Goal: Transaction & Acquisition: Purchase product/service

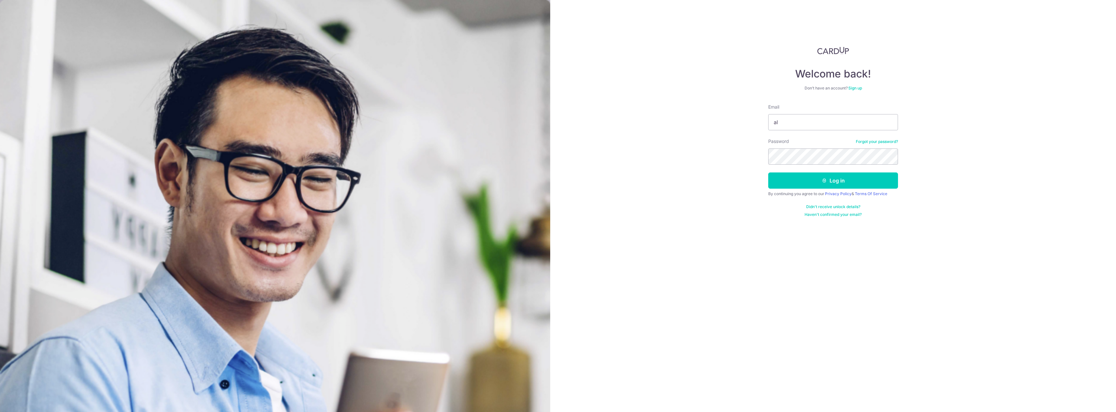
type input "a"
type input "alrickt@gmail.com"
click at [768, 173] on button "Log in" at bounding box center [833, 181] width 130 height 16
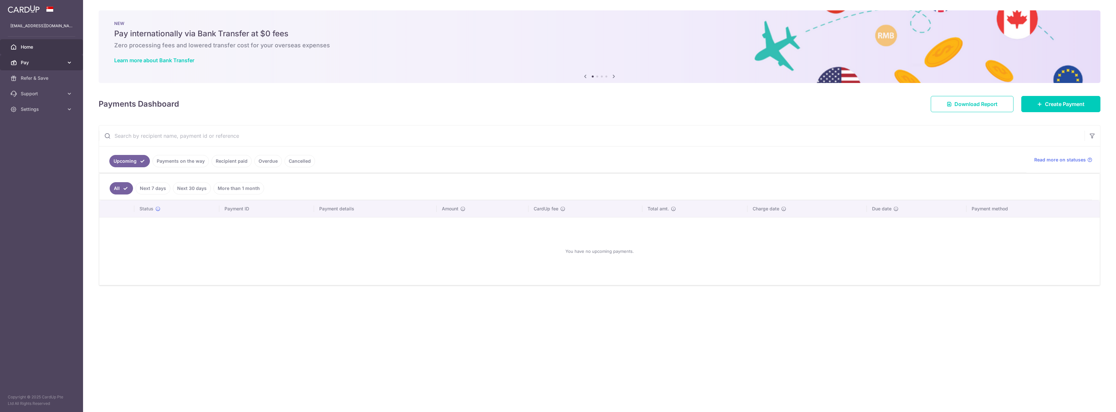
click at [38, 63] on span "Pay" at bounding box center [42, 62] width 43 height 6
click at [34, 76] on span "Payments" at bounding box center [42, 78] width 43 height 6
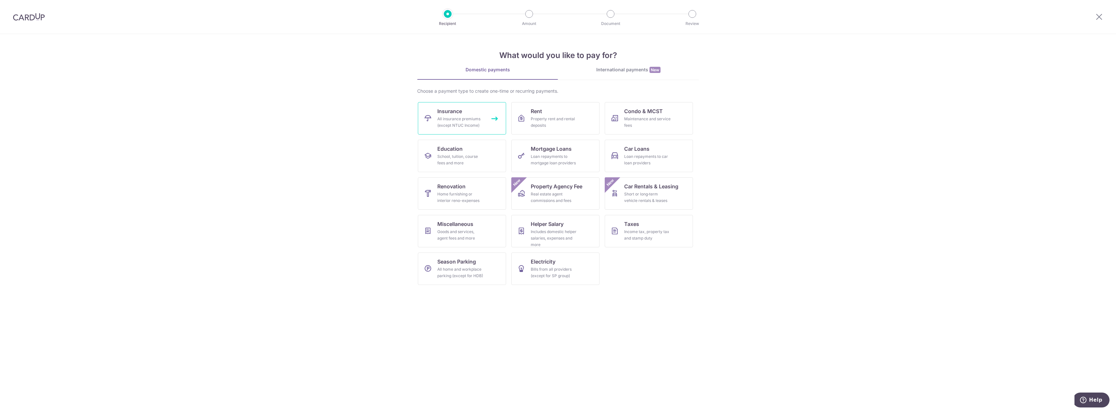
click at [460, 116] on div "All insurance premiums (except NTUC Income)" at bounding box center [460, 122] width 47 height 13
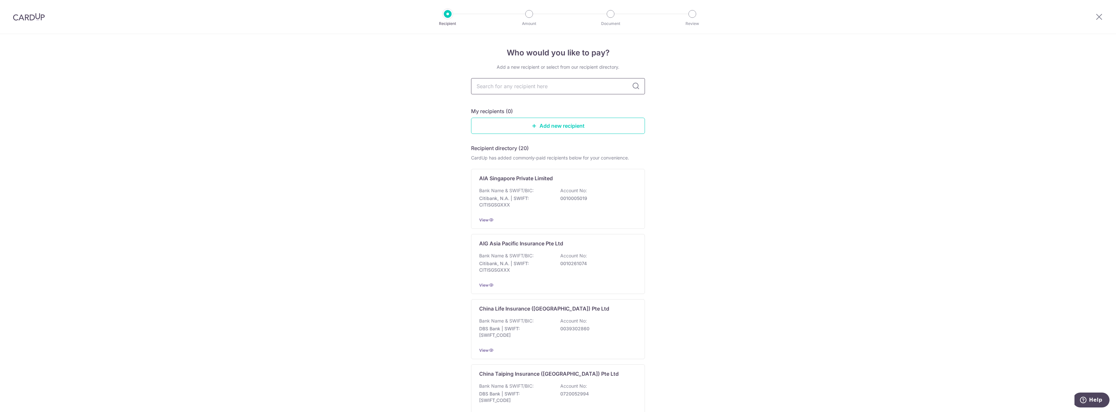
click at [543, 85] on input "text" at bounding box center [558, 86] width 174 height 16
type input "manulif"
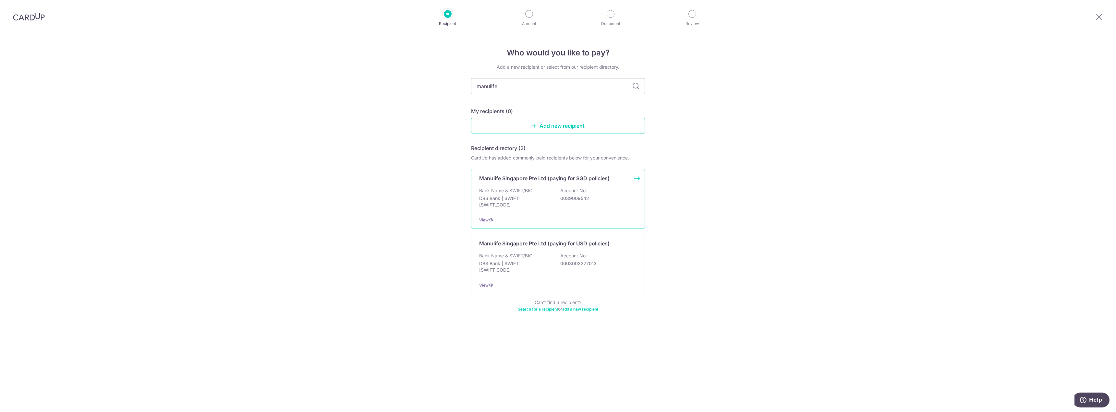
click at [565, 179] on p "Manulife Singapore Pte Ltd (paying for SGD policies)" at bounding box center [544, 178] width 130 height 8
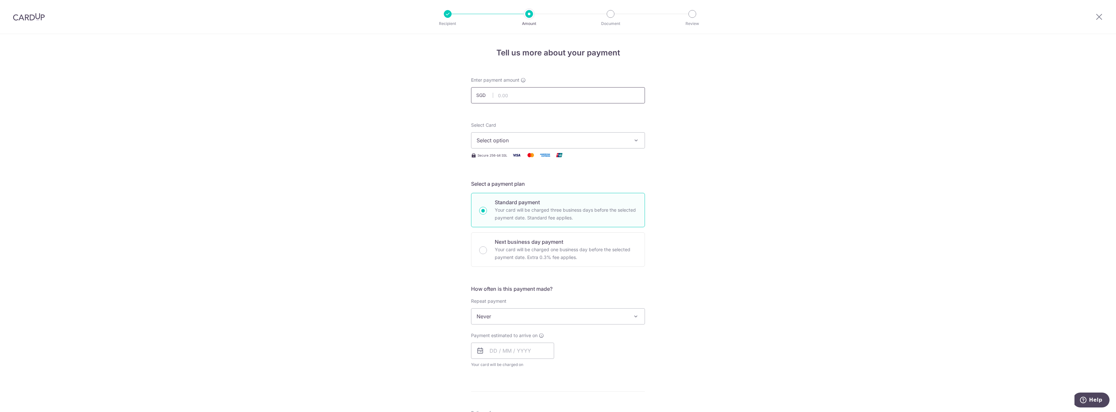
click at [567, 98] on input "text" at bounding box center [558, 95] width 174 height 16
type input "12,000.00"
click at [825, 164] on div "Tell us more about your payment Enter payment amount SGD 12,000.00 12000.00 Sel…" at bounding box center [558, 327] width 1116 height 587
click at [543, 140] on span "Select option" at bounding box center [551, 141] width 151 height 8
click at [517, 186] on span "**** 0387" at bounding box center [557, 187] width 163 height 8
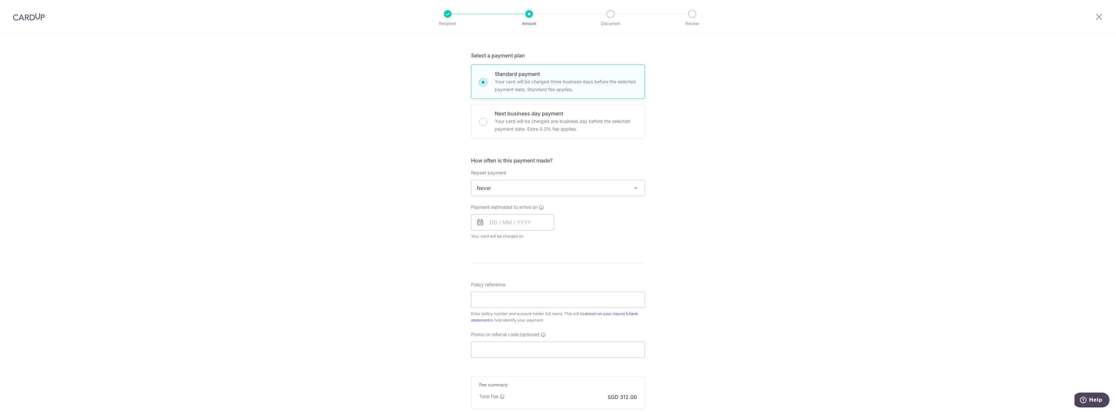
scroll to position [130, 0]
click at [492, 222] on input "text" at bounding box center [512, 221] width 83 height 16
click at [534, 268] on link "4" at bounding box center [536, 267] width 10 height 10
type input "[DATE]"
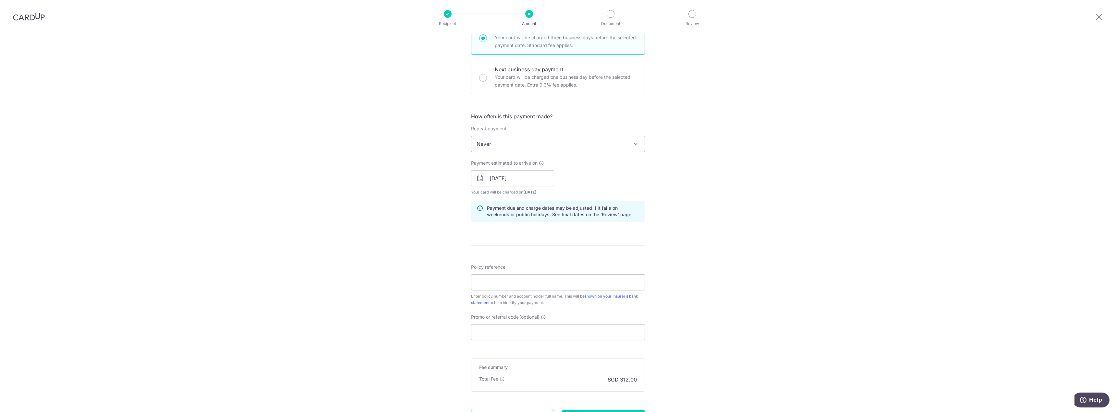
scroll to position [227, 0]
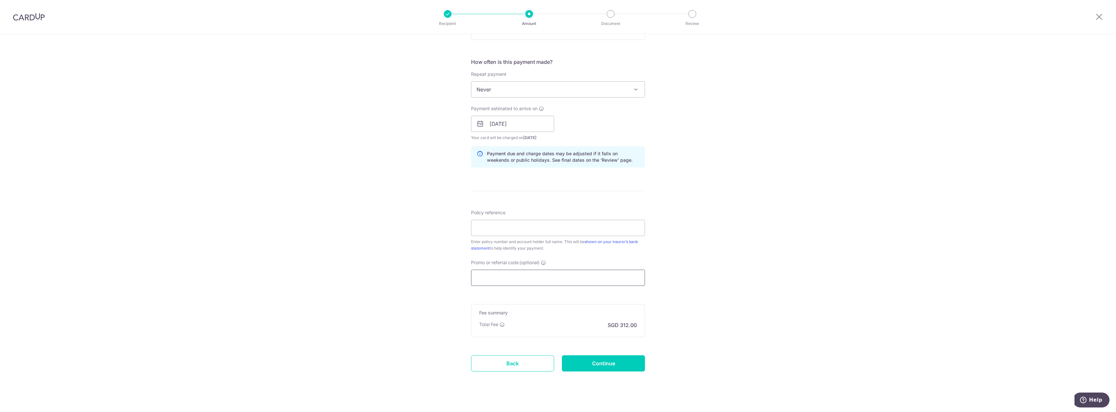
click at [489, 278] on input "Promo or referral code (optional)" at bounding box center [558, 278] width 174 height 16
paste input "OFF225"
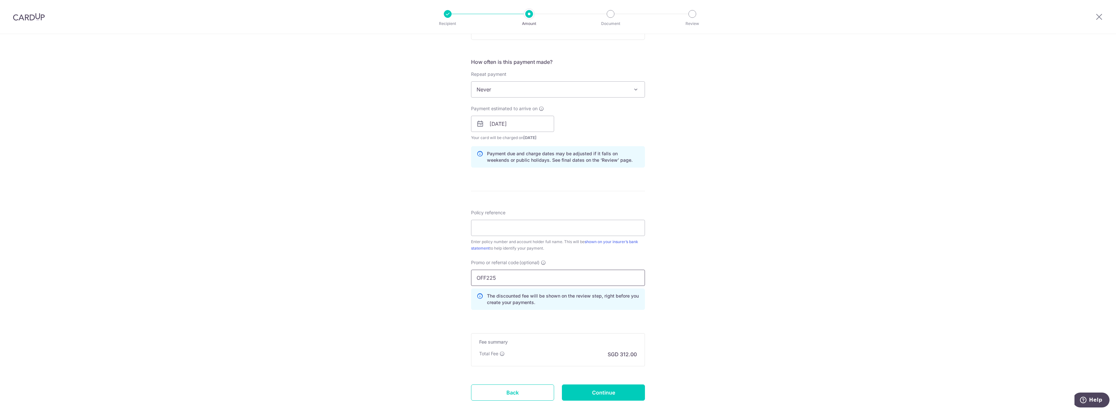
type input "OFF225"
click at [822, 233] on div "Tell us more about your payment Enter payment amount SGD 12,000.00 12000.00 Sel…" at bounding box center [558, 128] width 1116 height 642
click at [488, 232] on input "Policy reference" at bounding box center [558, 228] width 174 height 16
paste input "2451078343"
type input "2451078343"
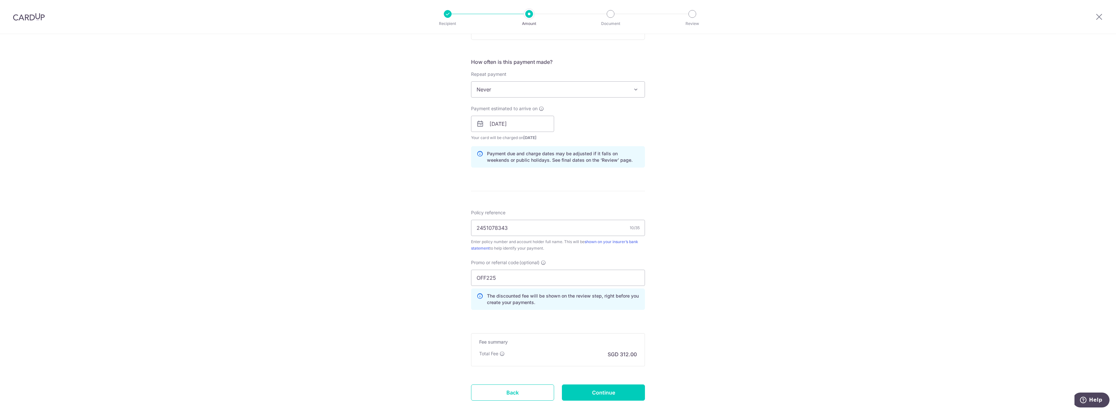
click at [741, 194] on div "Tell us more about your payment Enter payment amount SGD 12,000.00 12000.00 Sel…" at bounding box center [558, 128] width 1116 height 642
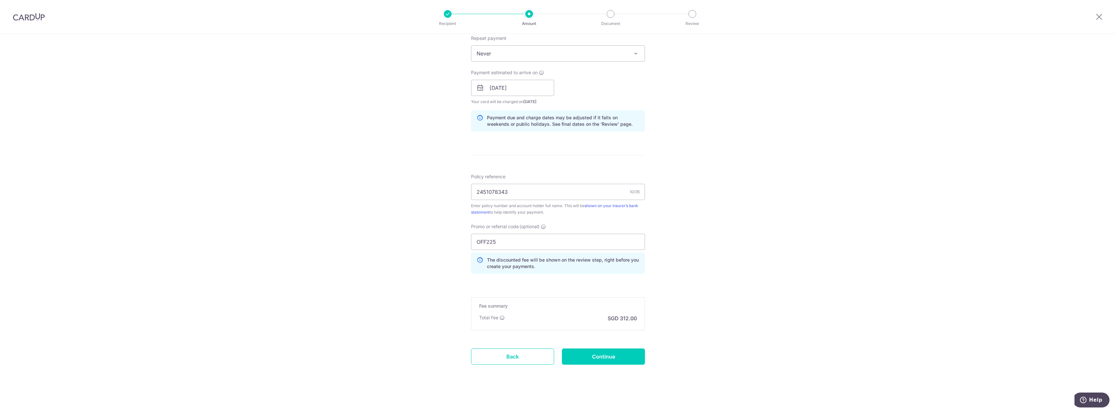
scroll to position [264, 0]
click at [611, 356] on input "Continue" at bounding box center [603, 355] width 83 height 16
type input "Create Schedule"
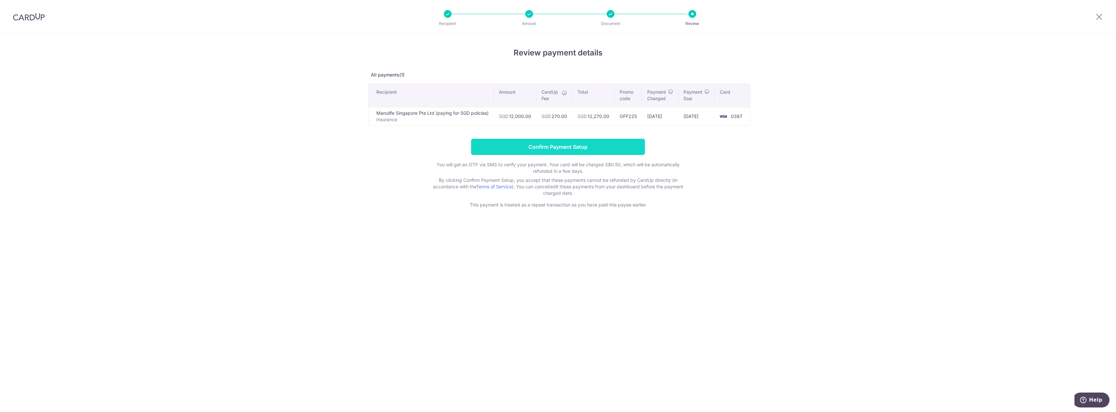
click at [568, 148] on input "Confirm Payment Setup" at bounding box center [558, 147] width 174 height 16
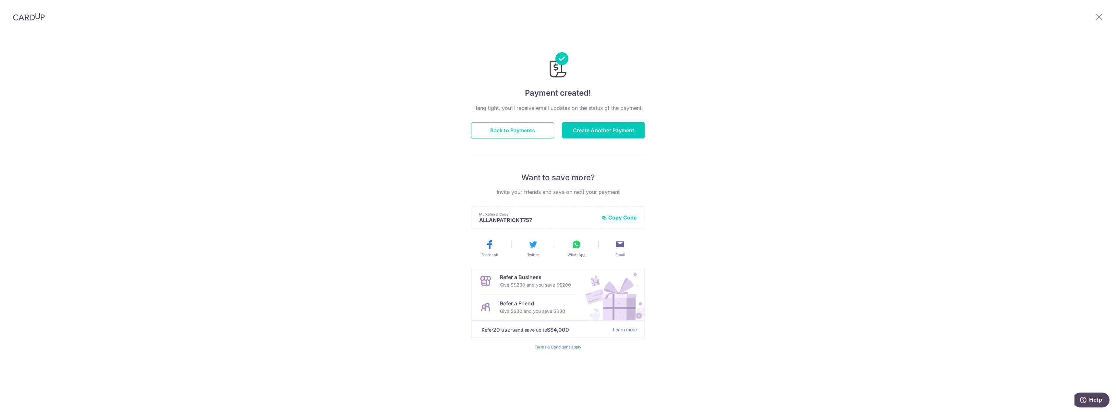
click at [507, 132] on button "Back to Payments" at bounding box center [512, 130] width 83 height 16
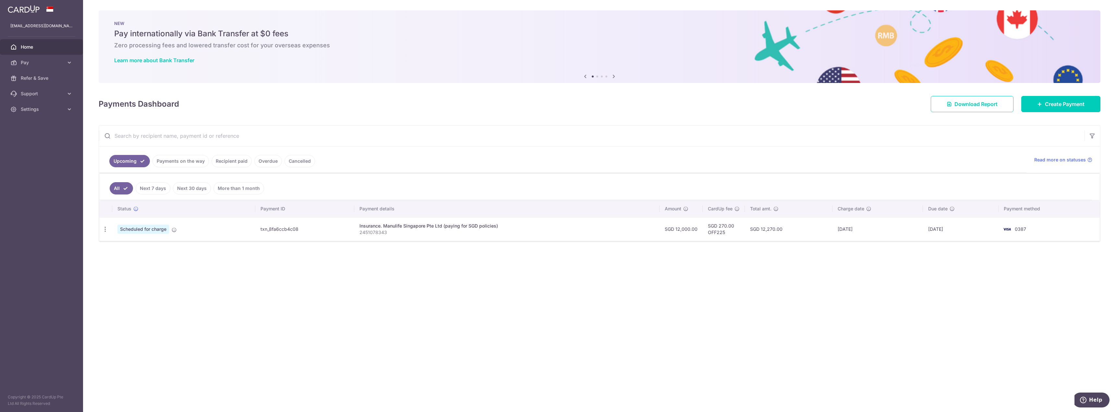
click at [242, 190] on link "More than 1 month" at bounding box center [238, 188] width 51 height 12
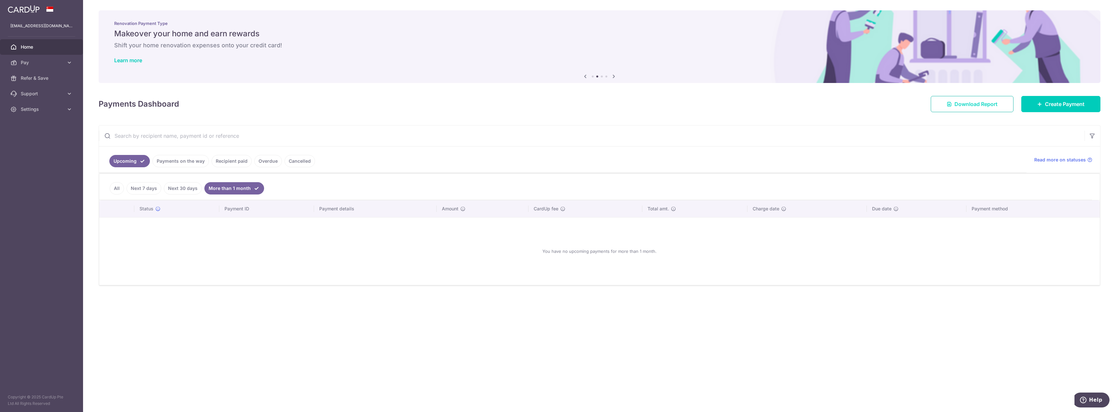
click at [974, 108] on link "Download Report" at bounding box center [971, 104] width 83 height 16
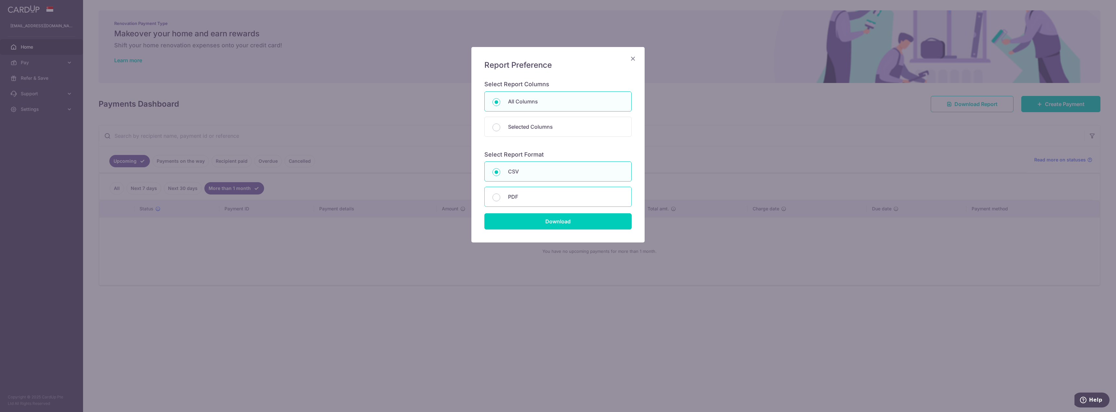
click at [501, 197] on div "PDF" at bounding box center [557, 197] width 147 height 20
radio input "false"
radio input "true"
click at [550, 221] on input "Download" at bounding box center [557, 221] width 147 height 16
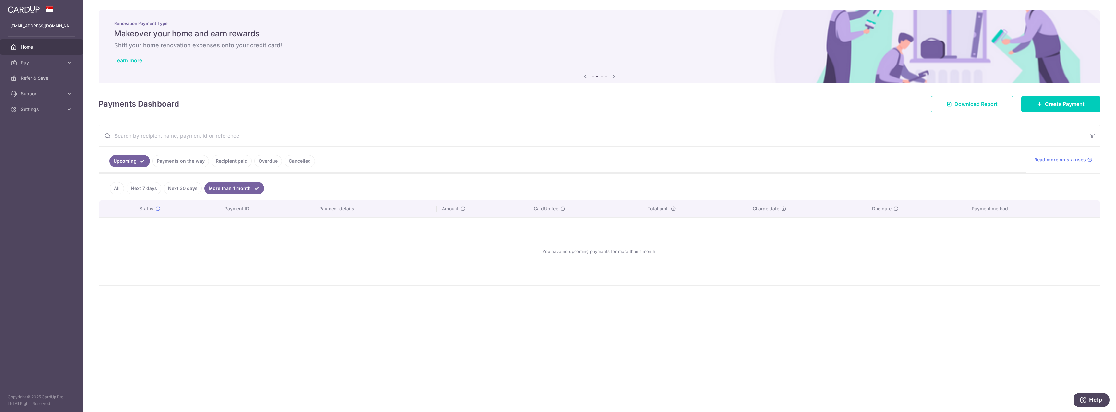
click at [405, 365] on div "× Pause Schedule Pause all future payments in this series Pause just this one p…" at bounding box center [599, 206] width 1032 height 412
